Goal: Task Accomplishment & Management: Use online tool/utility

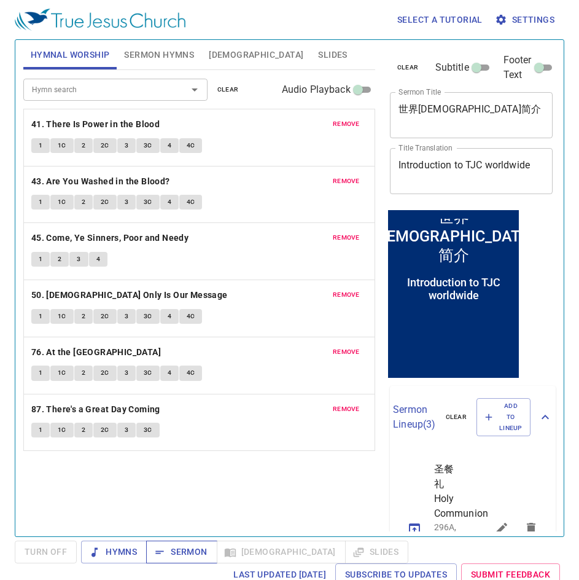
click at [193, 487] on button "Sermon" at bounding box center [181, 551] width 71 height 23
click at [318, 55] on span "Slides" at bounding box center [332, 54] width 29 height 15
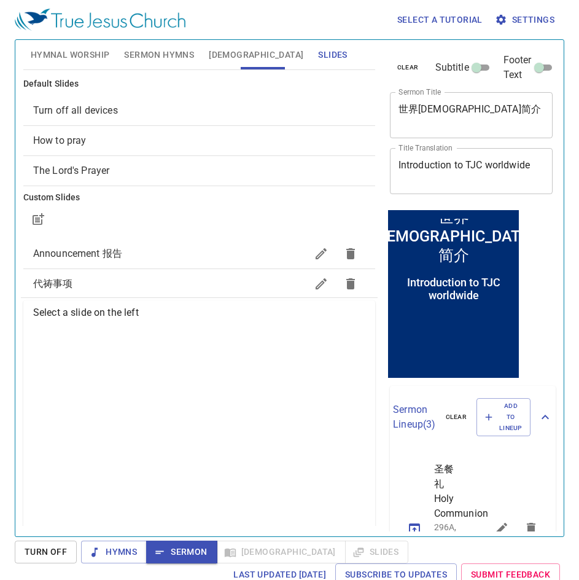
click at [112, 147] on span "How to pray" at bounding box center [199, 140] width 332 height 15
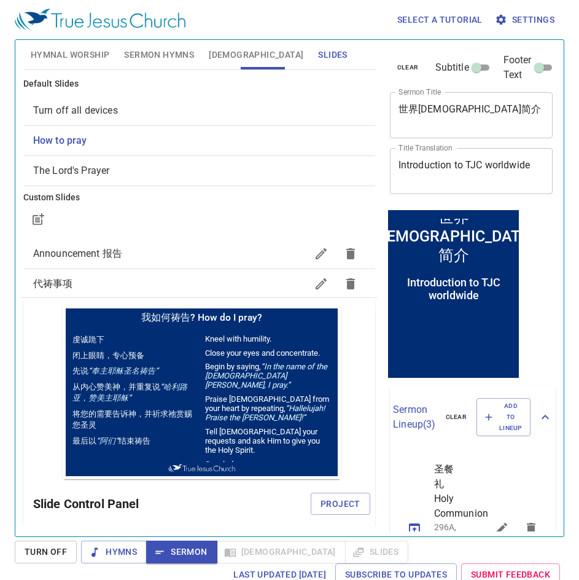
click at [324, 487] on div "Slide Control Panel Project" at bounding box center [201, 503] width 337 height 29
click at [327, 487] on span "Project" at bounding box center [341, 503] width 40 height 15
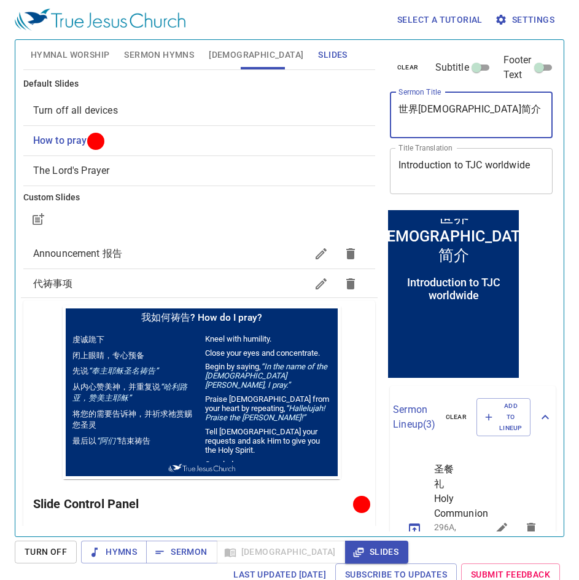
drag, startPoint x: 492, startPoint y: 108, endPoint x: 400, endPoint y: 107, distance: 91.5
click at [400, 107] on textarea "世界真耶稣教会简介" at bounding box center [471, 114] width 146 height 23
click at [151, 52] on span "Sermon Hymns" at bounding box center [159, 54] width 70 height 15
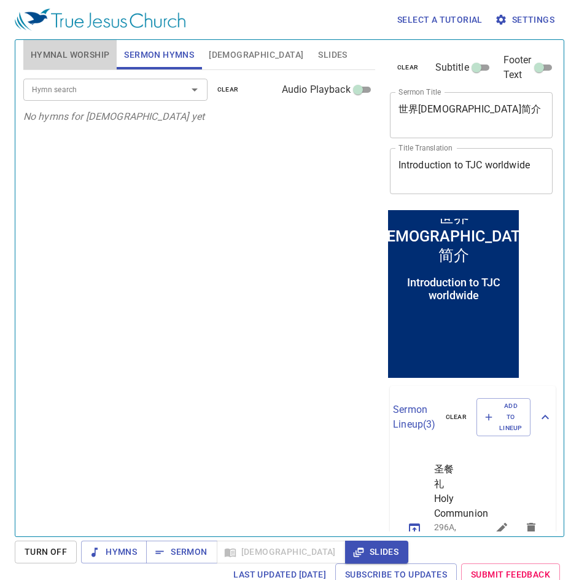
click at [68, 58] on span "Hymnal Worship" at bounding box center [70, 54] width 79 height 15
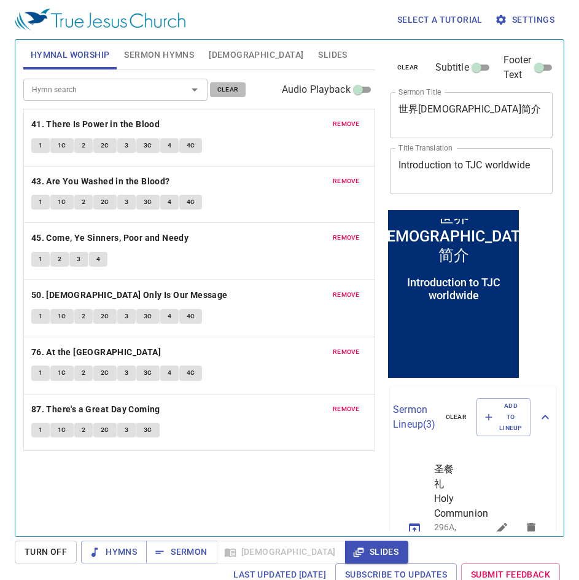
drag, startPoint x: 220, startPoint y: 87, endPoint x: 196, endPoint y: 86, distance: 24.6
click at [220, 86] on span "clear" at bounding box center [227, 89] width 21 height 11
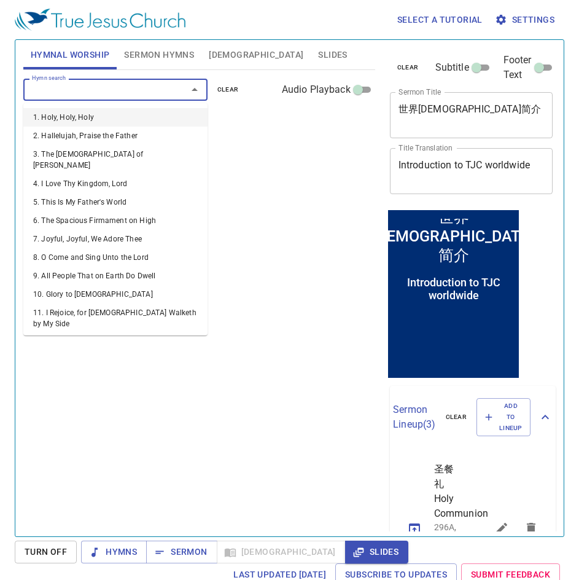
click at [87, 91] on input "Hymn search" at bounding box center [97, 89] width 141 height 14
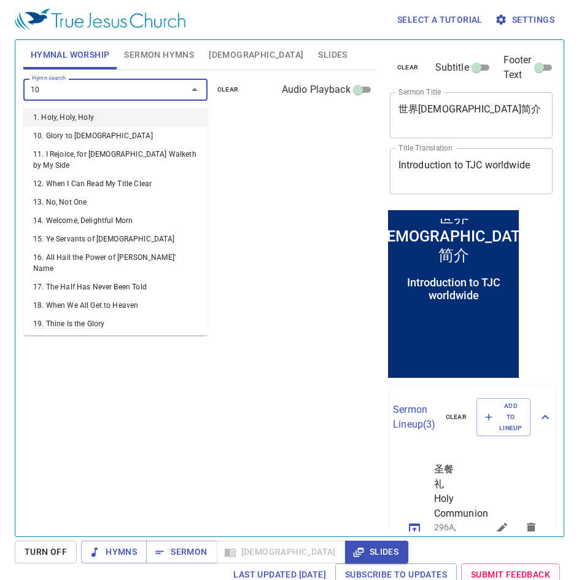
type input "106"
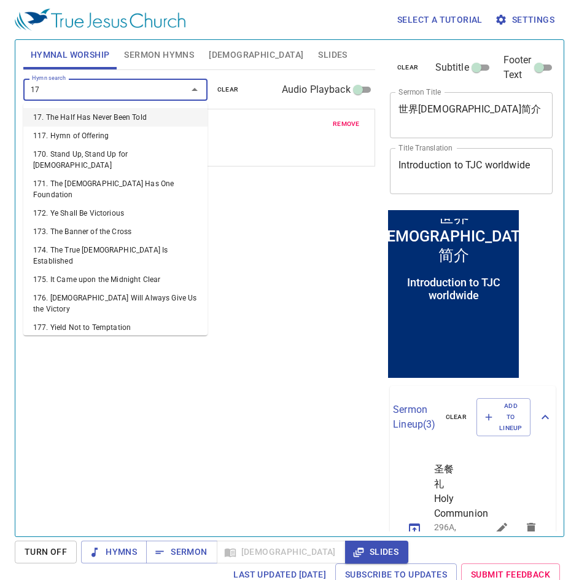
type input "170"
type input "173"
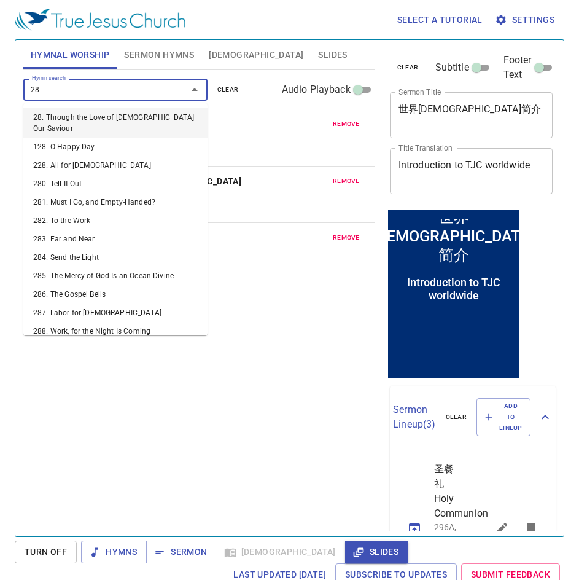
type input "287"
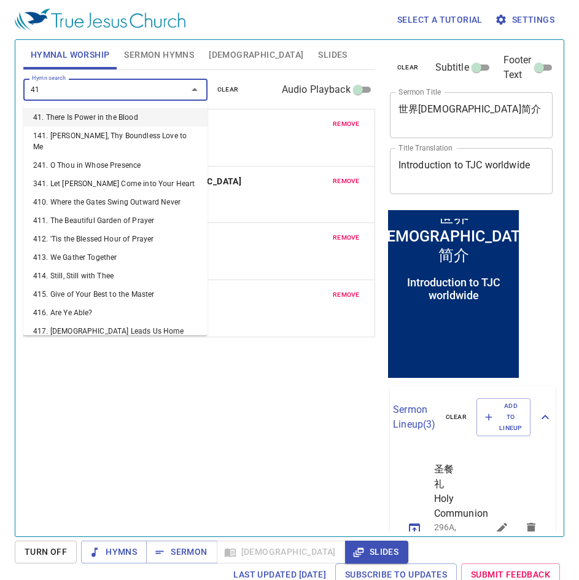
type input "416"
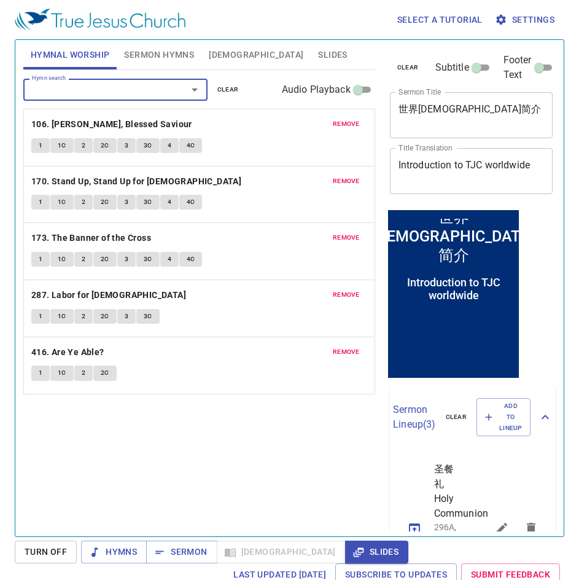
click at [157, 46] on button "Sermon Hymns" at bounding box center [159, 54] width 85 height 29
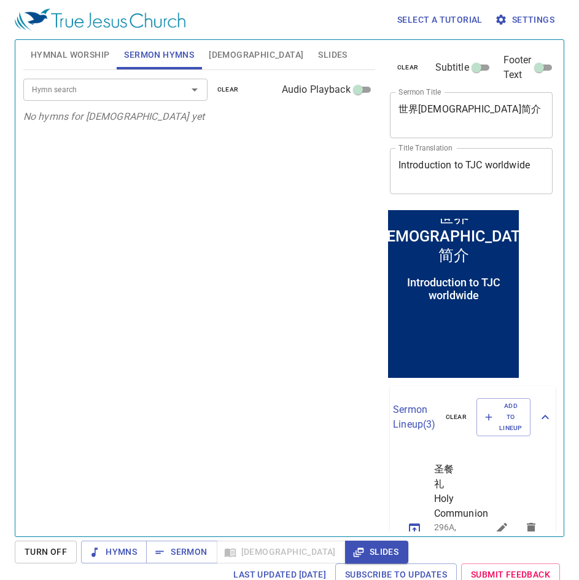
click at [212, 180] on div "Hymn search Hymn search clear Audio Playback No hymns for sermon yet" at bounding box center [199, 298] width 352 height 456
click at [120, 88] on input "Hymn search" at bounding box center [97, 89] width 141 height 14
click at [289, 205] on div "Hymn search Hymn search clear Audio Playback No hymns for sermon yet" at bounding box center [199, 298] width 352 height 456
click at [215, 201] on div "Hymn search Hymn search clear Audio Playback No hymns for sermon yet" at bounding box center [199, 298] width 352 height 456
click at [229, 164] on div "Hymn search Hymn search clear Audio Playback No hymns for sermon yet" at bounding box center [199, 298] width 352 height 456
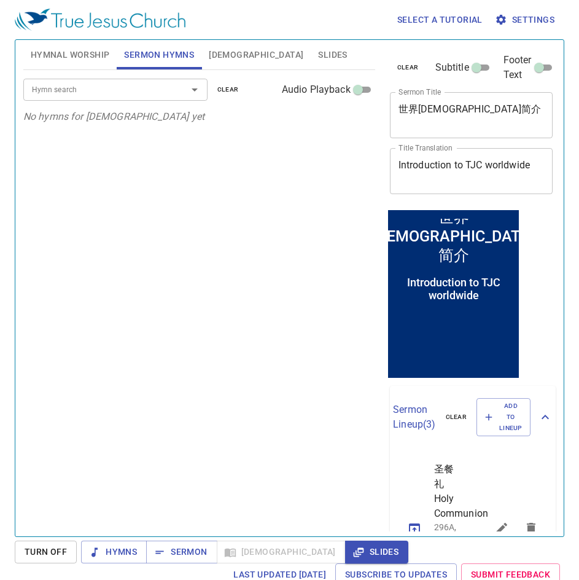
click at [126, 82] on div "Hymn search" at bounding box center [115, 89] width 184 height 21
type input "45"
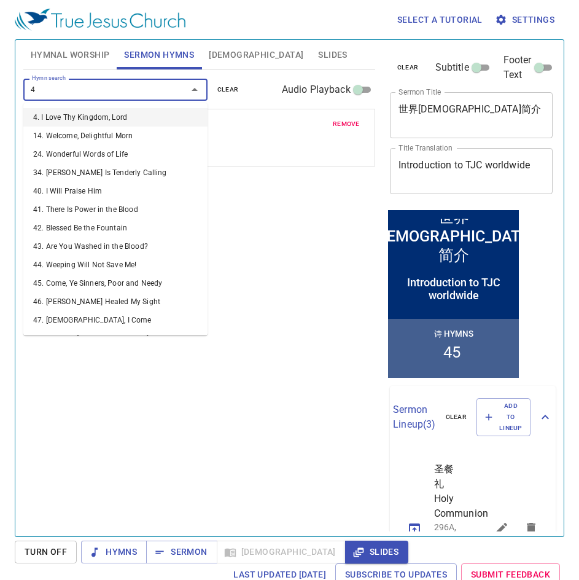
type input "41"
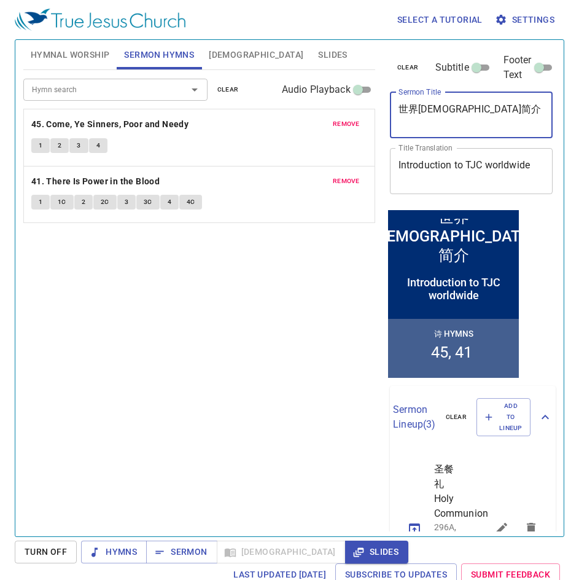
drag, startPoint x: 508, startPoint y: 111, endPoint x: 304, endPoint y: 99, distance: 204.2
click at [304, 99] on div "Hymnal Worship Sermon Hymns Bible Slides Hymn search Hymn search clear Audio Pl…" at bounding box center [289, 283] width 542 height 496
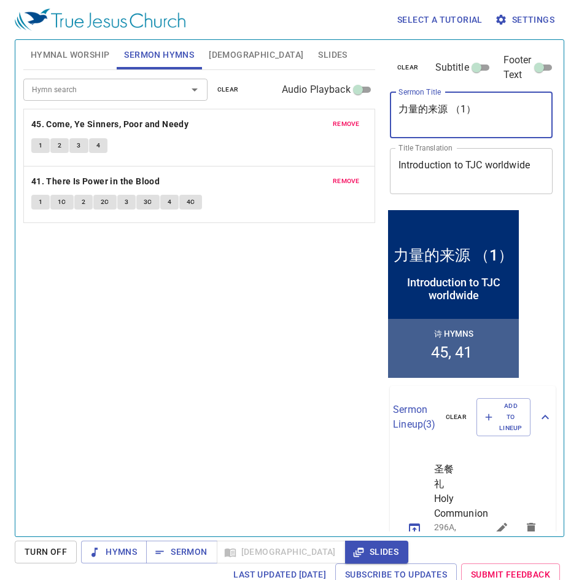
click at [0, 0] on textarea "力量的来源 （1）" at bounding box center [0, 0] width 0 height 0
type textarea "力量的来源 （一）"
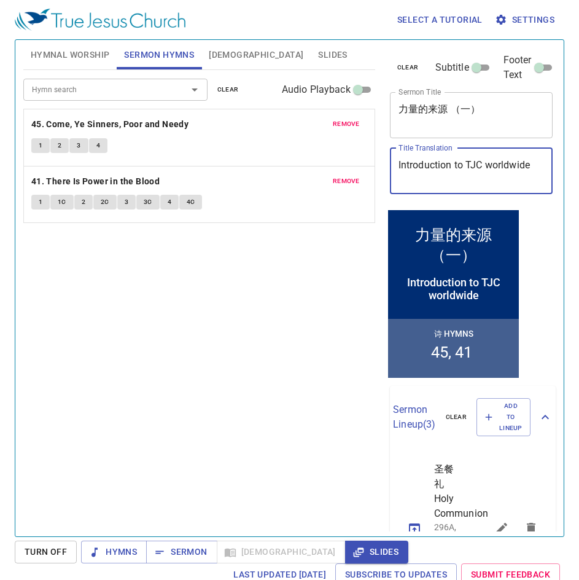
scroll to position [0, 5]
drag, startPoint x: 398, startPoint y: 165, endPoint x: 615, endPoint y: 167, distance: 216.1
click at [578, 167] on html "Select a tutorial Settings Hymnal Worship Sermon Hymns Bible Slides Hymn search…" at bounding box center [289, 290] width 579 height 580
type textarea "Source of Strength (1) Sumber Kekuatan (1)"
click at [160, 278] on div "Hymn search Hymn search clear Audio Playback remove 45. Come, Ye Sinners, Poor …" at bounding box center [199, 298] width 352 height 456
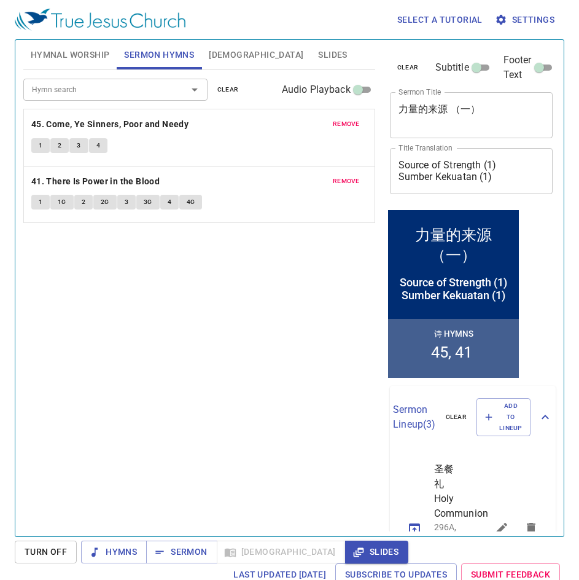
click at [211, 50] on span "Bible" at bounding box center [256, 54] width 95 height 15
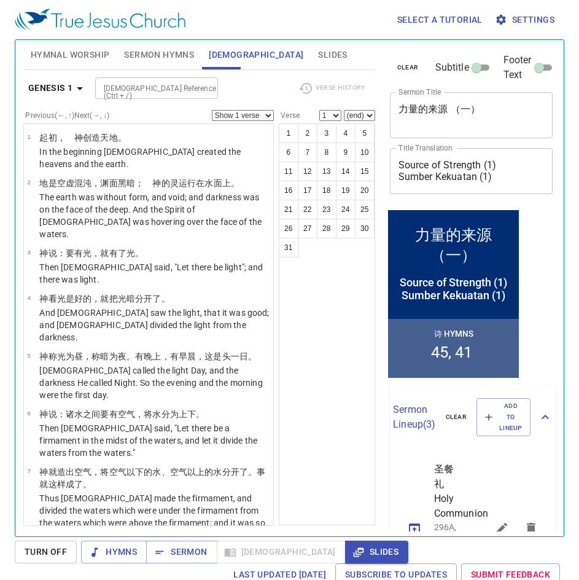
drag, startPoint x: 148, startPoint y: 53, endPoint x: 284, endPoint y: 49, distance: 135.8
click at [159, 52] on span "Sermon Hymns" at bounding box center [159, 54] width 70 height 15
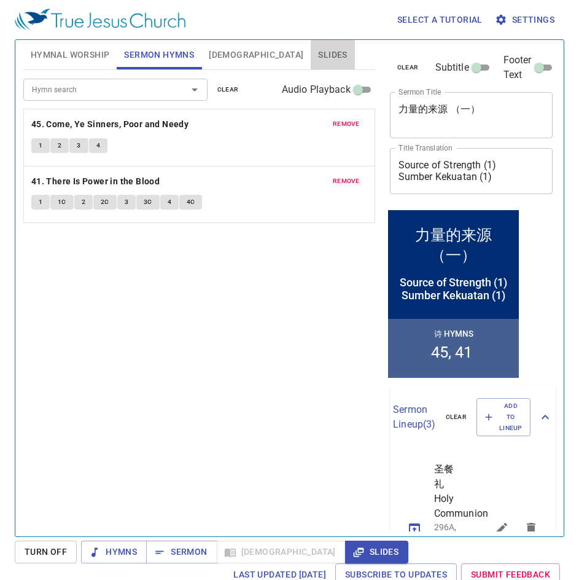
click at [318, 52] on span "Slides" at bounding box center [332, 54] width 29 height 15
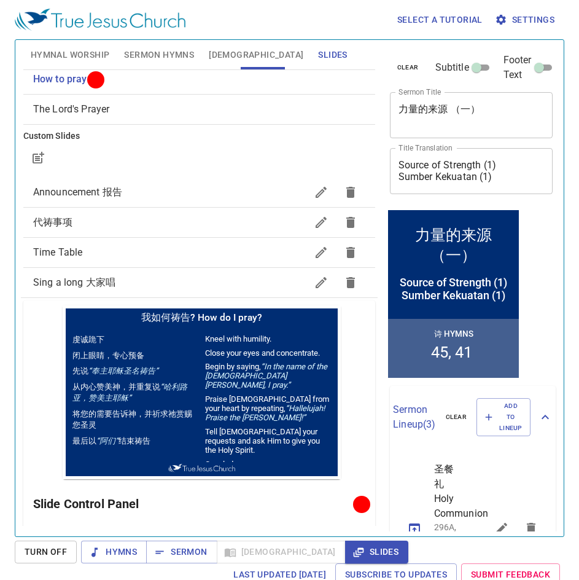
scroll to position [0, 0]
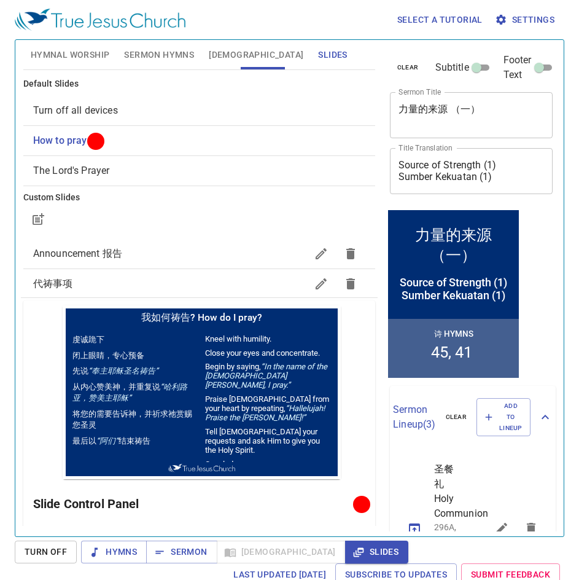
click at [75, 60] on span "Hymnal Worship" at bounding box center [70, 54] width 79 height 15
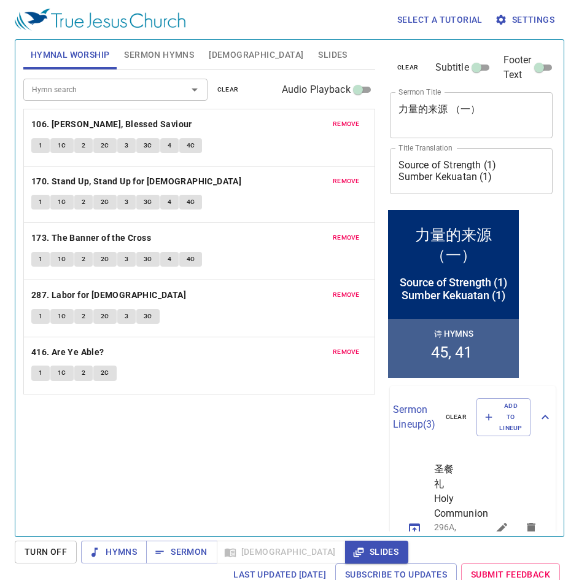
click at [186, 434] on div "Hymn search Hymn search clear Audio Playback remove 106. Jesus, Blessed Saviour…" at bounding box center [199, 298] width 352 height 456
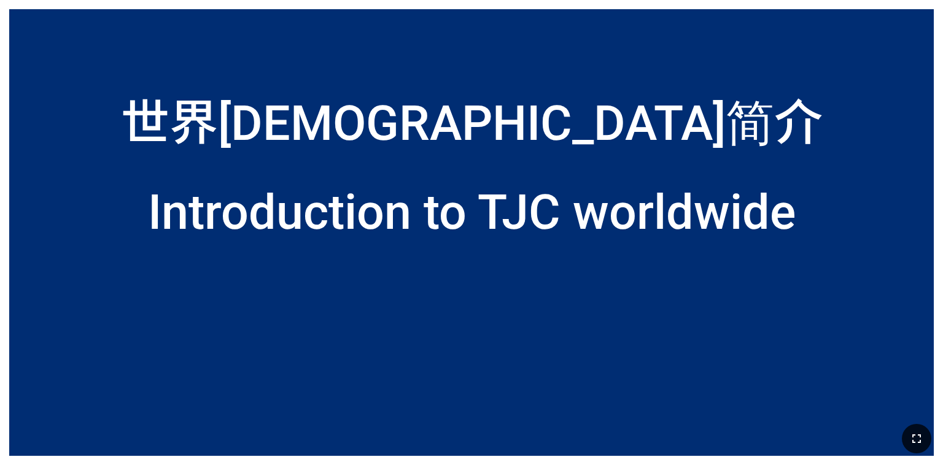
click at [911, 434] on icon "button" at bounding box center [916, 439] width 15 height 15
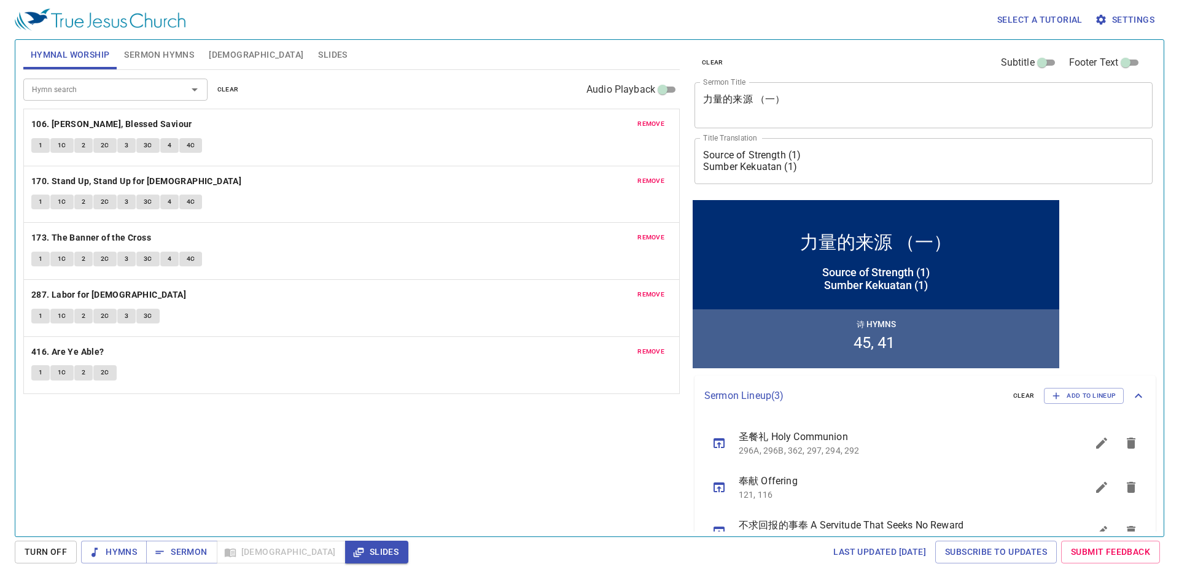
click at [0, 0] on textarea "力量的来源 （一）" at bounding box center [0, 0] width 0 height 0
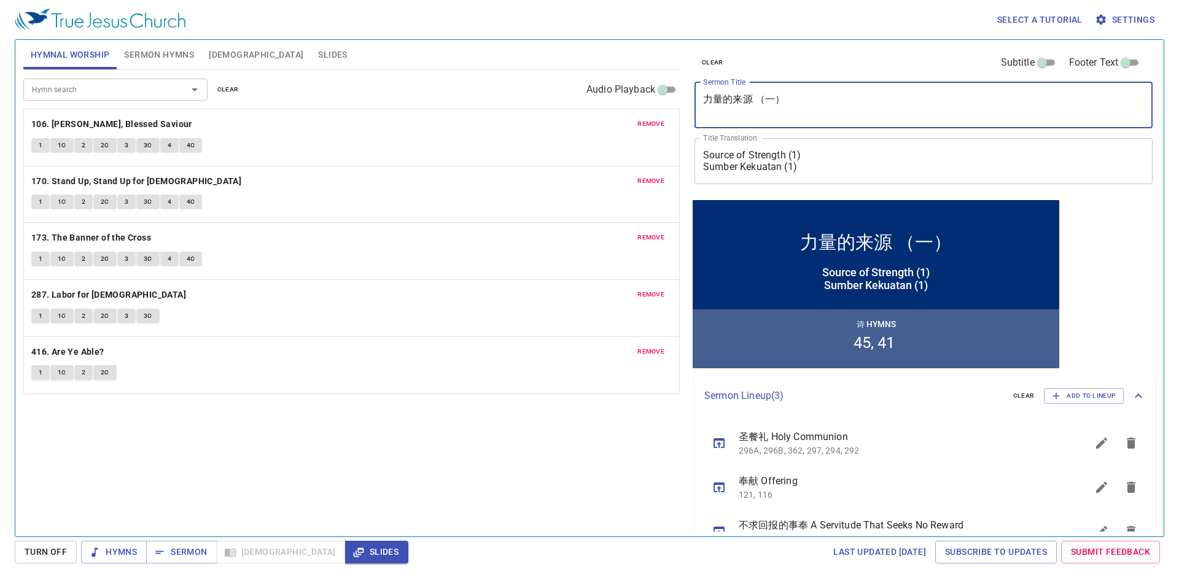
drag, startPoint x: 782, startPoint y: 98, endPoint x: 662, endPoint y: 95, distance: 119.8
click at [578, 95] on div "Hymnal Worship Sermon Hymns Bible Slides Hymn search Hymn search clear Audio Pl…" at bounding box center [589, 283] width 1142 height 497
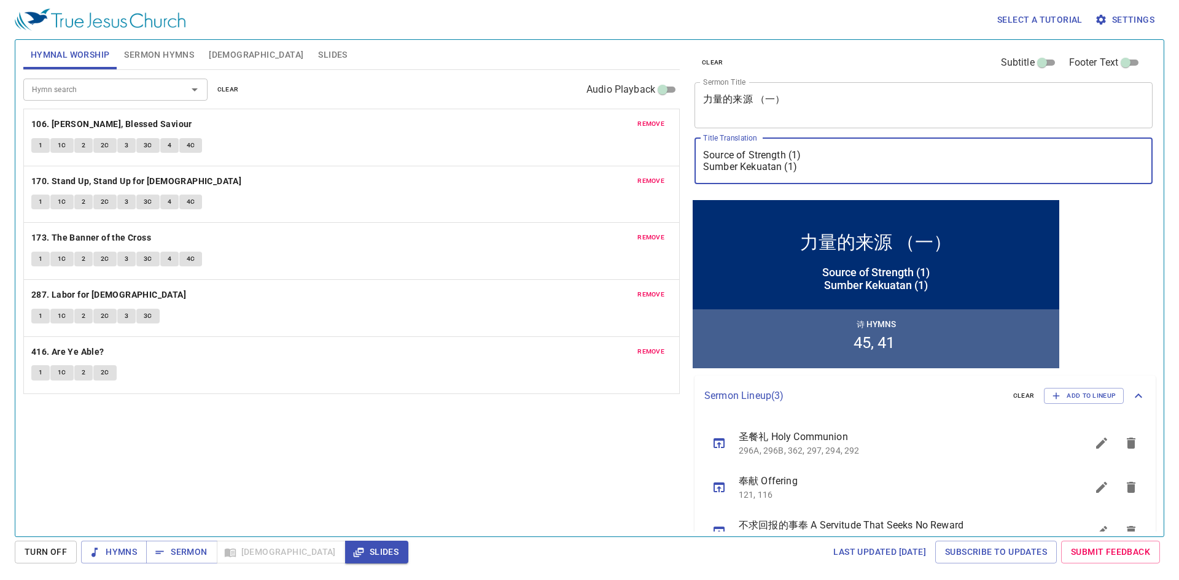
drag, startPoint x: 801, startPoint y: 170, endPoint x: 693, endPoint y: 148, distance: 110.9
click at [578, 148] on div "clear Subtitle Footer Text Sermon Title 力量的来源 （一） x Sermon Title Title Translat…" at bounding box center [923, 118] width 466 height 157
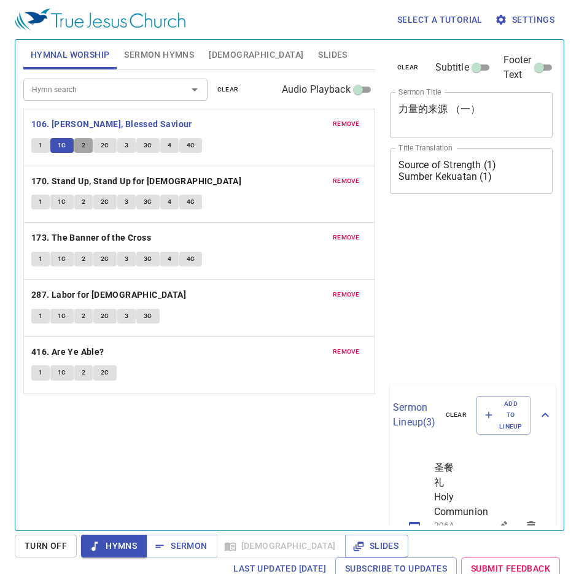
click at [77, 144] on button "2" at bounding box center [83, 145] width 18 height 15
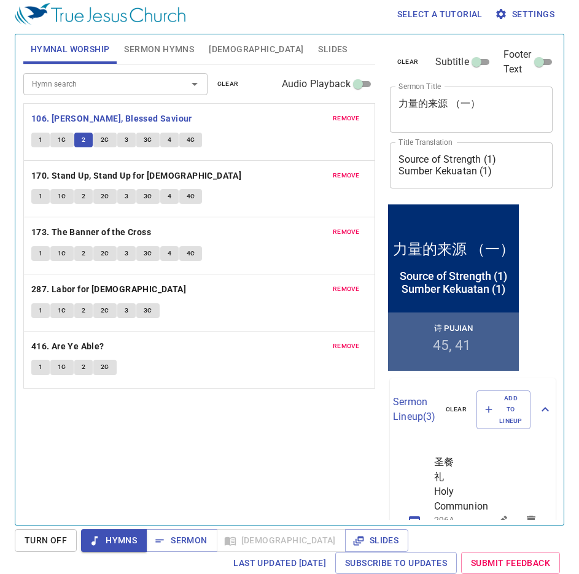
click at [174, 420] on div "Hymn search Hymn search clear Audio Playback remove 106. Jesus, Blessed Saviour…" at bounding box center [199, 289] width 352 height 450
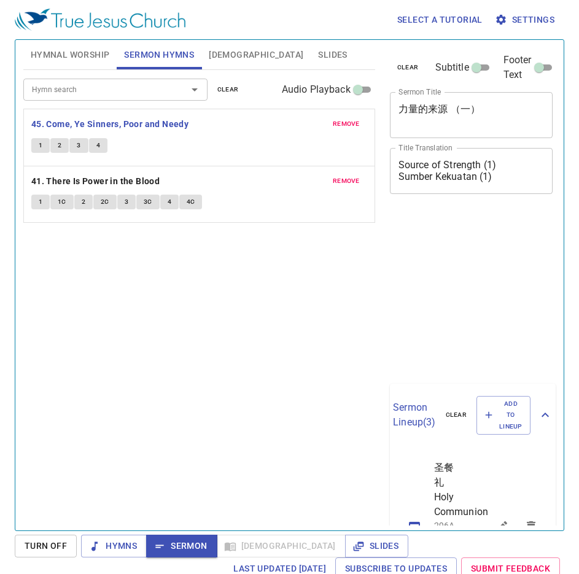
scroll to position [6, 0]
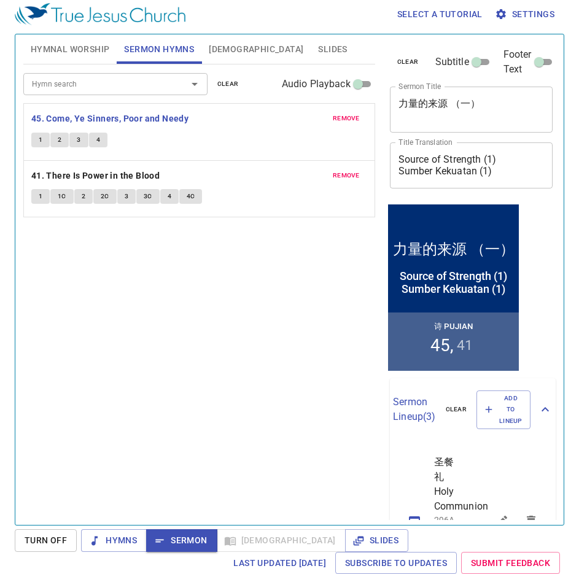
click at [36, 138] on button "1" at bounding box center [40, 140] width 18 height 15
click at [35, 133] on button "1" at bounding box center [40, 140] width 18 height 15
click at [43, 142] on button "1" at bounding box center [40, 140] width 18 height 15
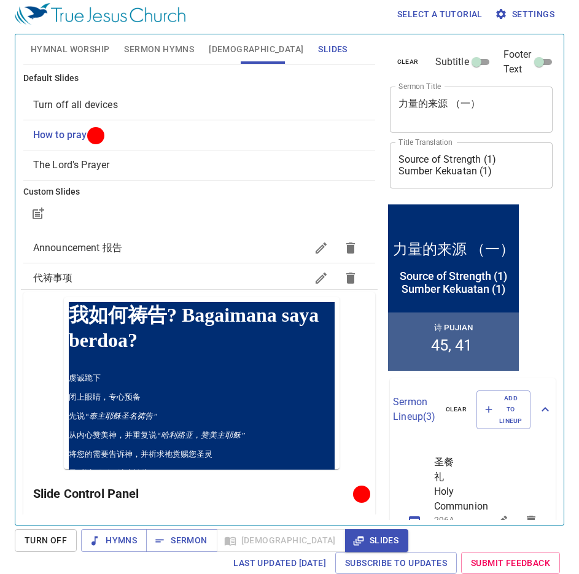
scroll to position [6, 0]
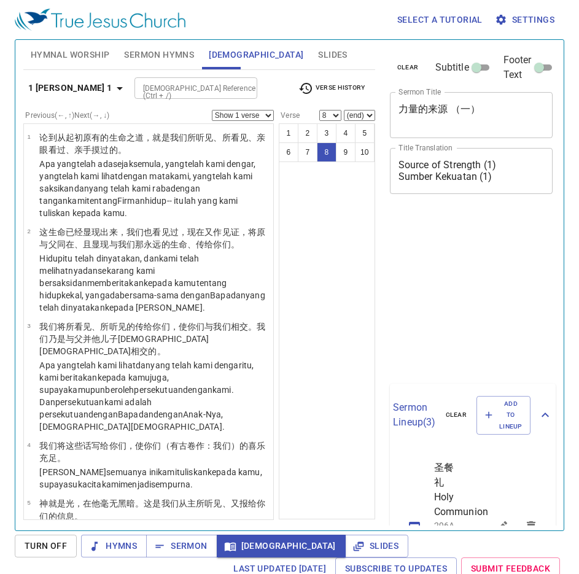
select select "8"
